Goal: Check status: Check status

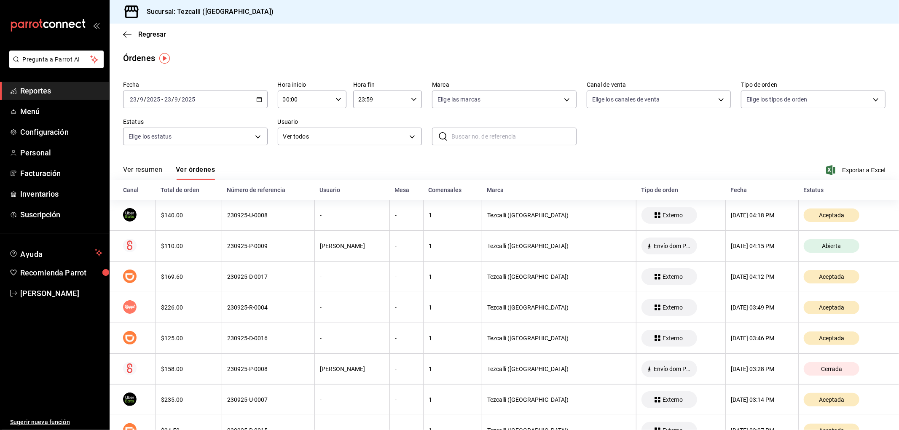
click at [141, 171] on button "Ver resumen" at bounding box center [142, 173] width 39 height 14
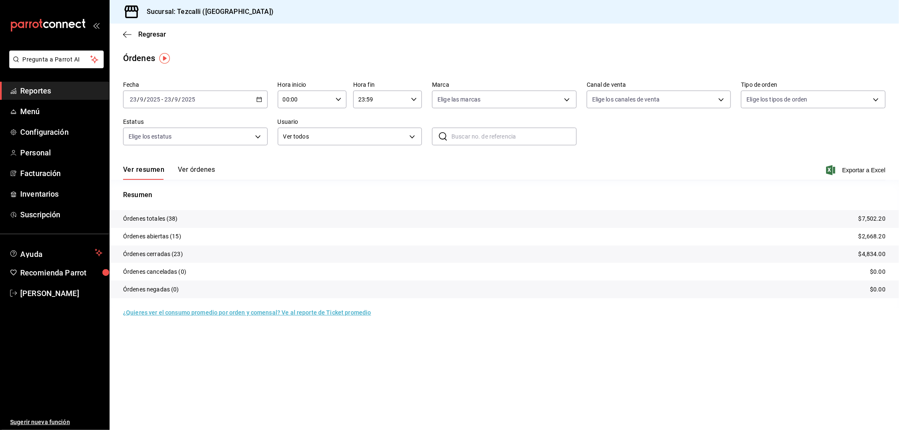
click at [207, 173] on button "Ver órdenes" at bounding box center [196, 173] width 37 height 14
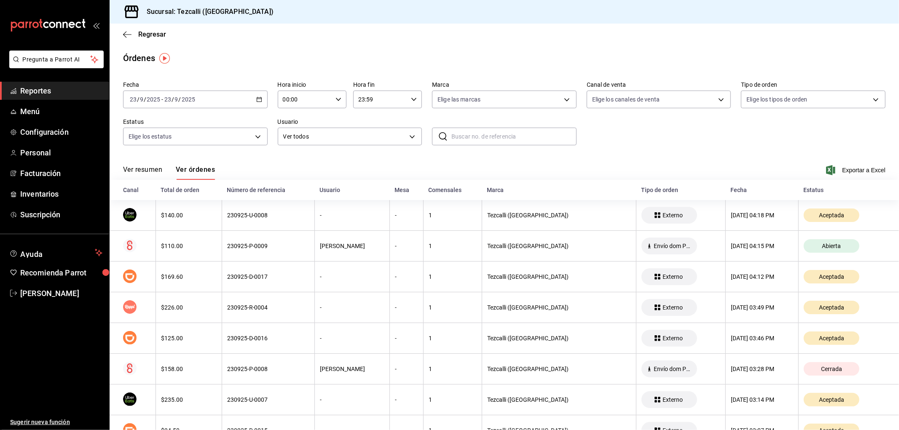
click at [139, 168] on button "Ver resumen" at bounding box center [142, 173] width 39 height 14
